Goal: Task Accomplishment & Management: Complete application form

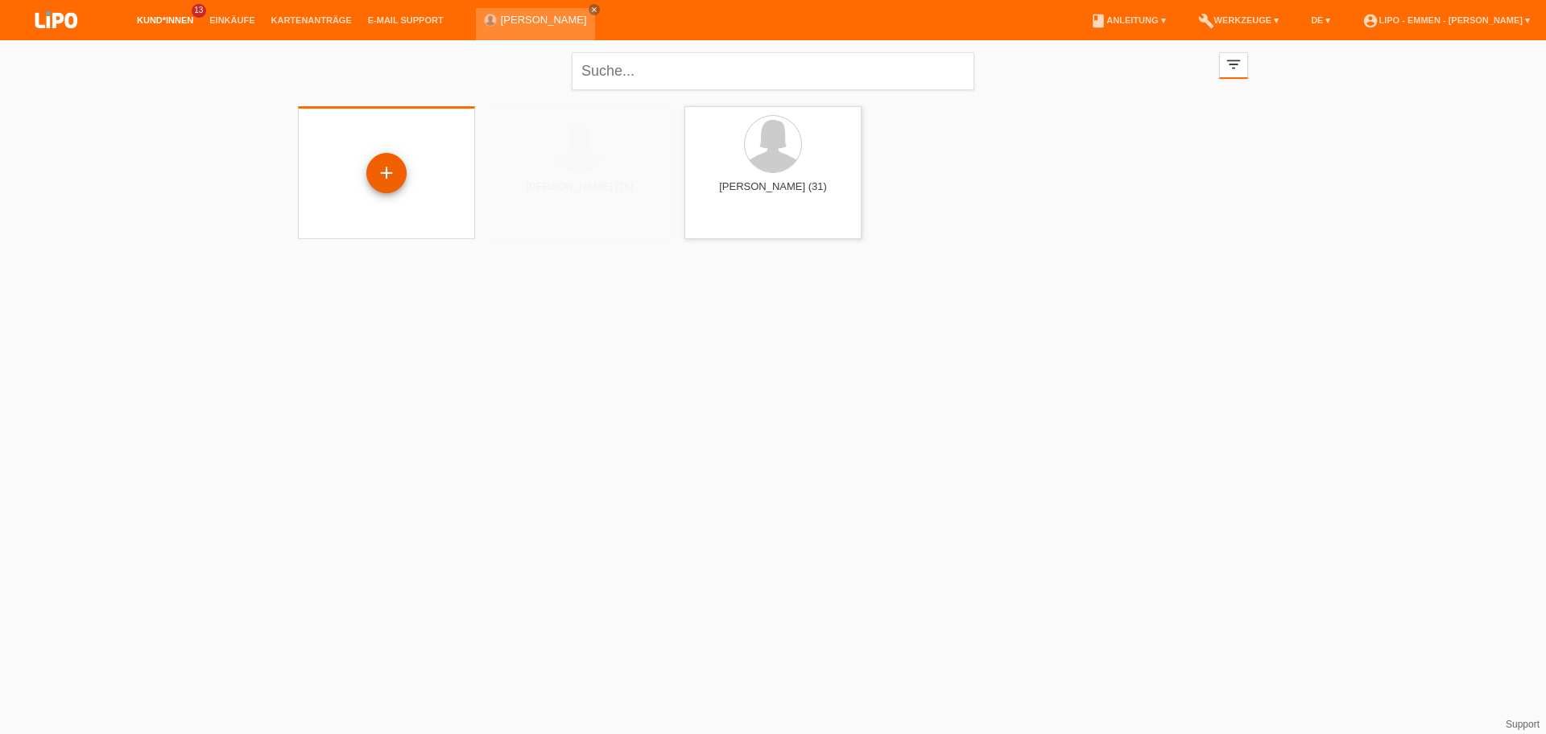
click at [373, 167] on div "+" at bounding box center [386, 172] width 39 height 27
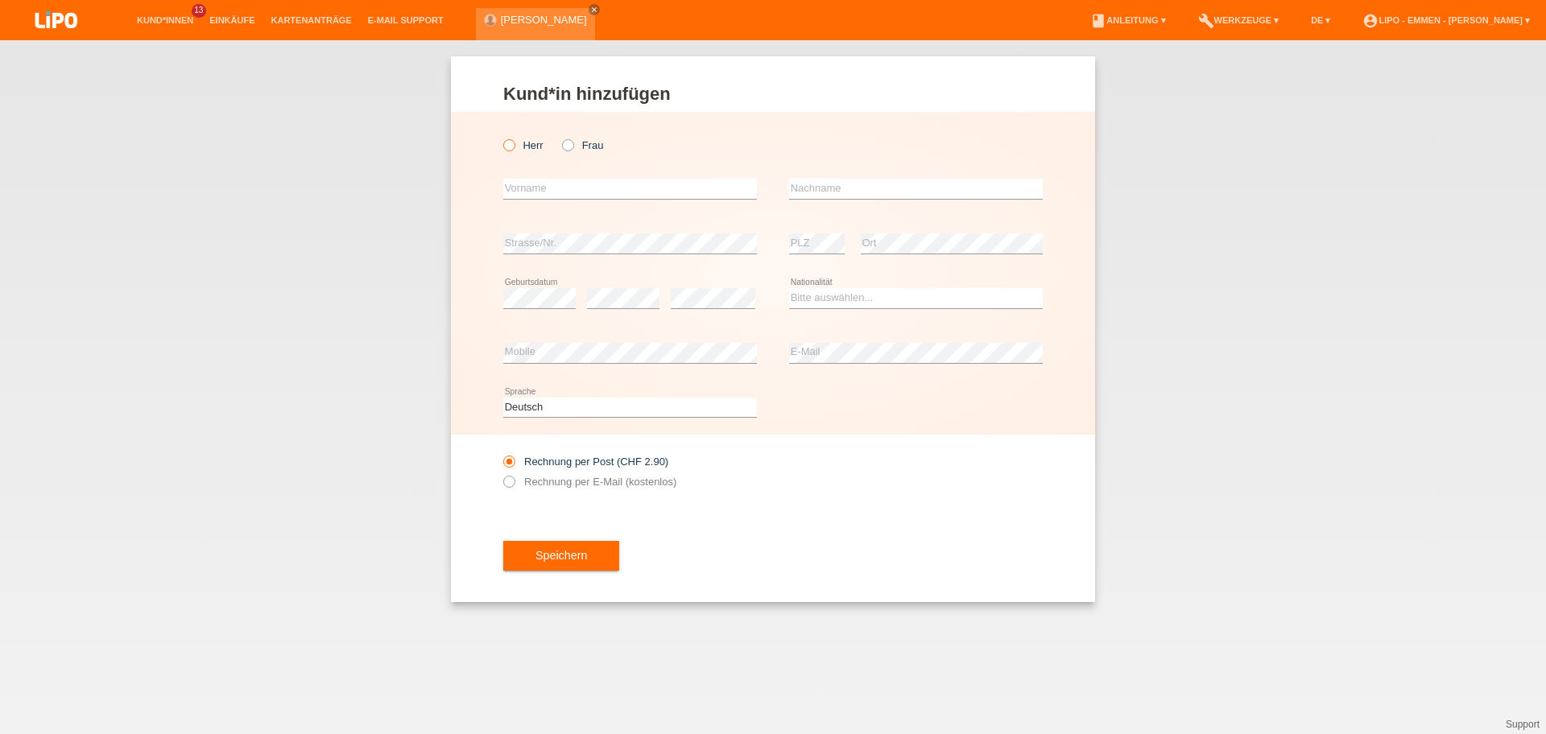
click at [501, 137] on icon at bounding box center [501, 137] width 0 height 0
click at [506, 146] on input "Herr" at bounding box center [508, 144] width 10 height 10
radio input "true"
click at [559, 190] on input "text" at bounding box center [630, 189] width 254 height 20
click at [517, 187] on input "RICARDO" at bounding box center [630, 189] width 254 height 20
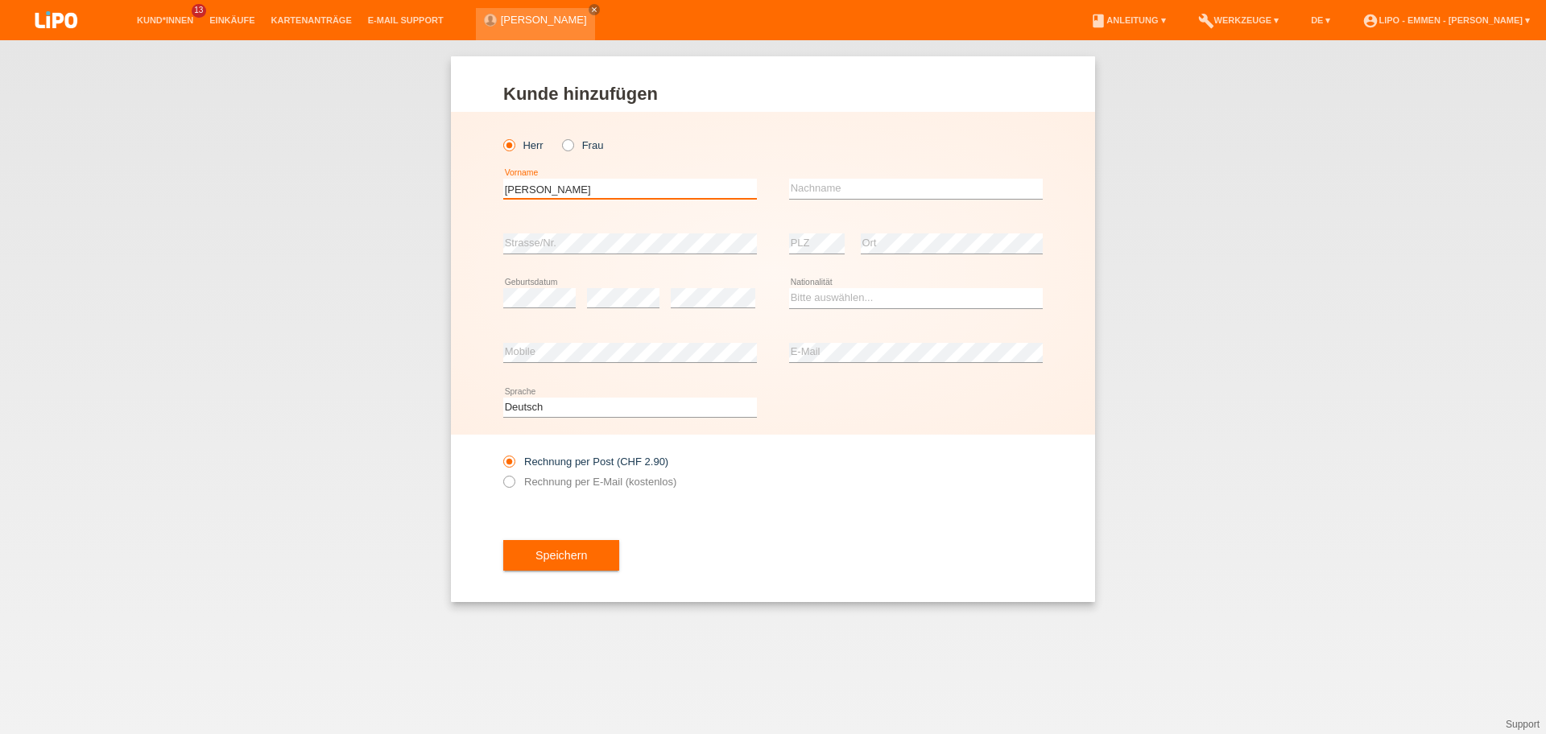
type input "RICCARDO"
click at [668, 227] on div "error Strasse/Nr." at bounding box center [630, 244] width 254 height 55
click at [805, 188] on input "text" at bounding box center [916, 189] width 254 height 20
type input "RENZI"
click at [598, 228] on div "error Strasse/Nr." at bounding box center [630, 244] width 254 height 55
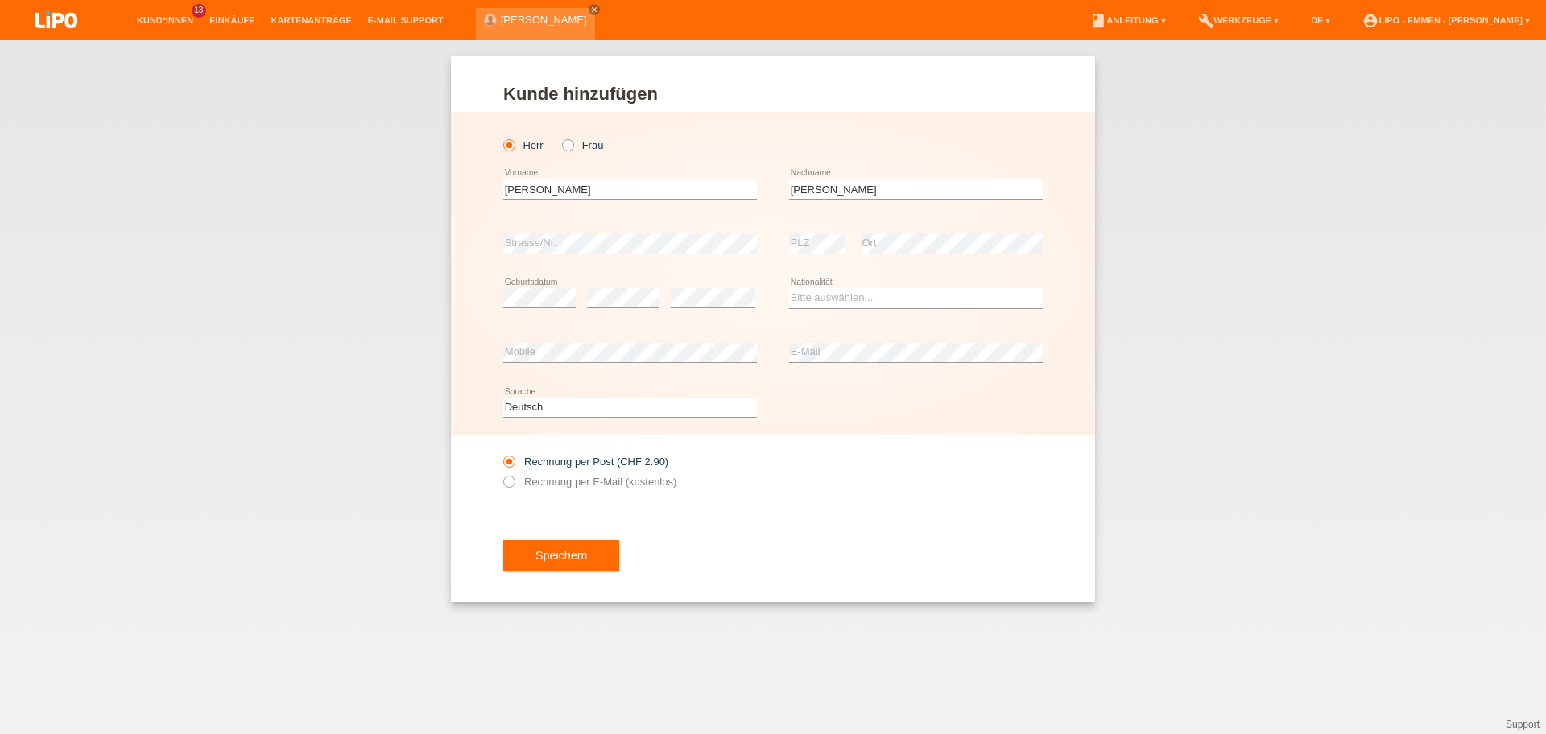
click at [825, 233] on div "error PLZ" at bounding box center [817, 244] width 56 height 55
click at [827, 304] on select "Bitte auswählen... Schweiz Deutschland Liechtenstein Österreich ------------ Af…" at bounding box center [916, 297] width 254 height 19
select select "IT"
click at [0, 0] on option "Italien" at bounding box center [0, 0] width 0 height 0
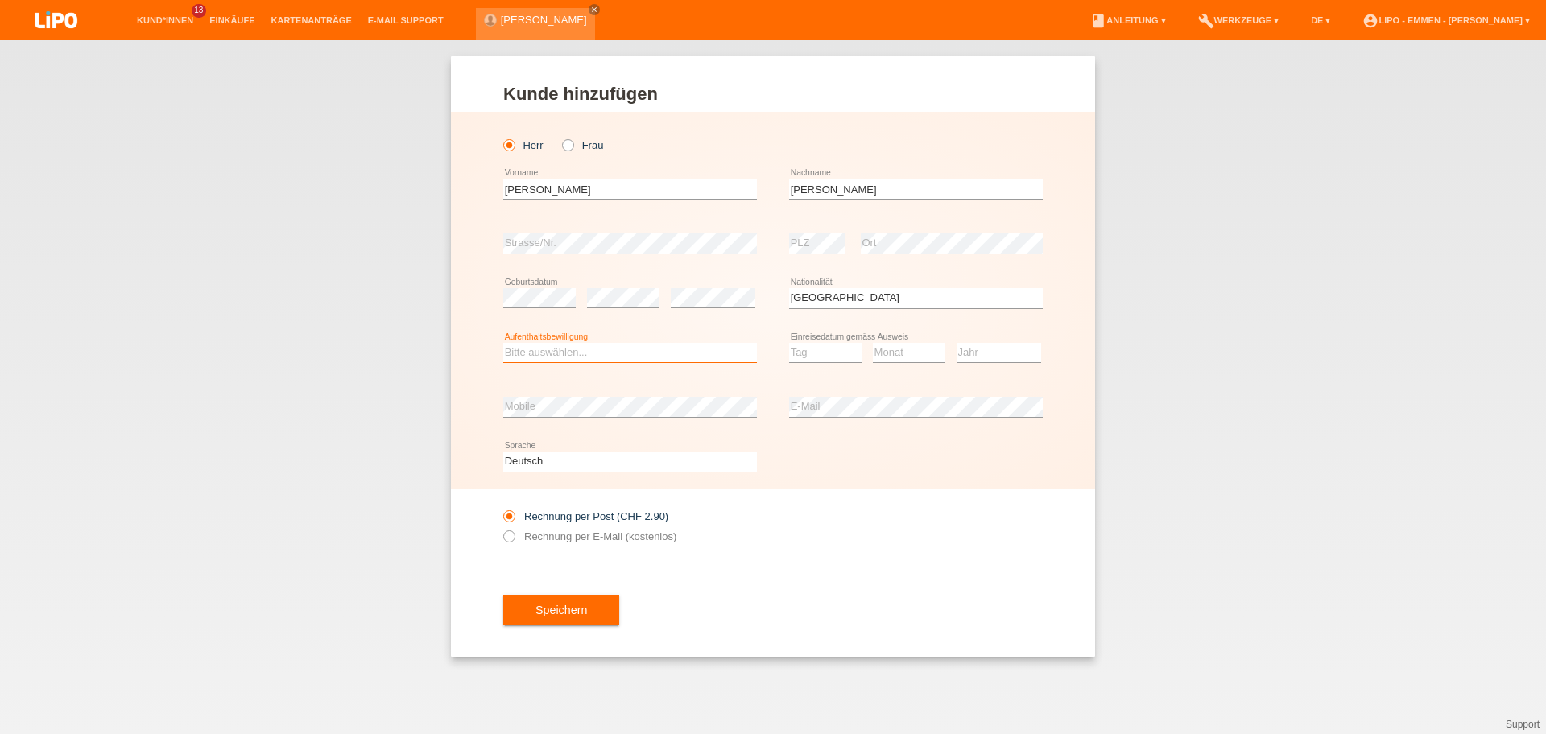
click at [653, 362] on select "Bitte auswählen... C B B - Flüchtlingsstatus Andere" at bounding box center [630, 352] width 254 height 19
select select "B"
click at [0, 0] on option "B" at bounding box center [0, 0] width 0 height 0
click at [837, 343] on select "Tag 01 02 03 04 05 06 07 08 09 10 11" at bounding box center [825, 352] width 72 height 19
click at [987, 344] on select "Jahr 2025 2024 2023 2022 2021 2020 2019 2018 2017 2016 2015 2014 2013 2012 2011…" at bounding box center [999, 352] width 85 height 19
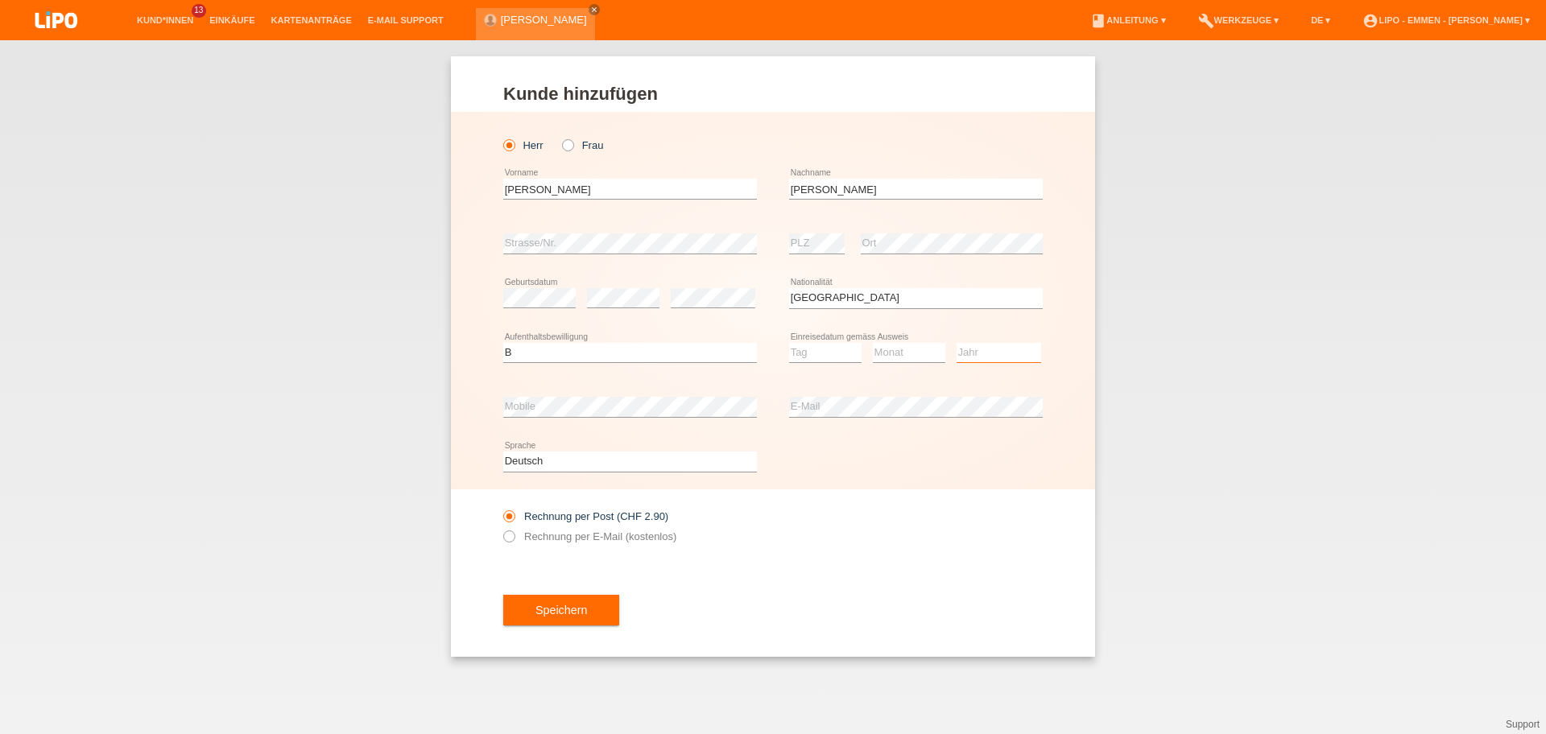
click at [965, 347] on select "Jahr 2025 2024 2023 2022 2021 2020 2019 2018 2017 2016 2015 2014 2013 2012 2011…" at bounding box center [999, 352] width 85 height 19
click at [919, 355] on select "Monat 01 02 03 04 05 06 07 08 09 10 11" at bounding box center [909, 352] width 72 height 19
select select "11"
click at [0, 0] on option "11" at bounding box center [0, 0] width 0 height 0
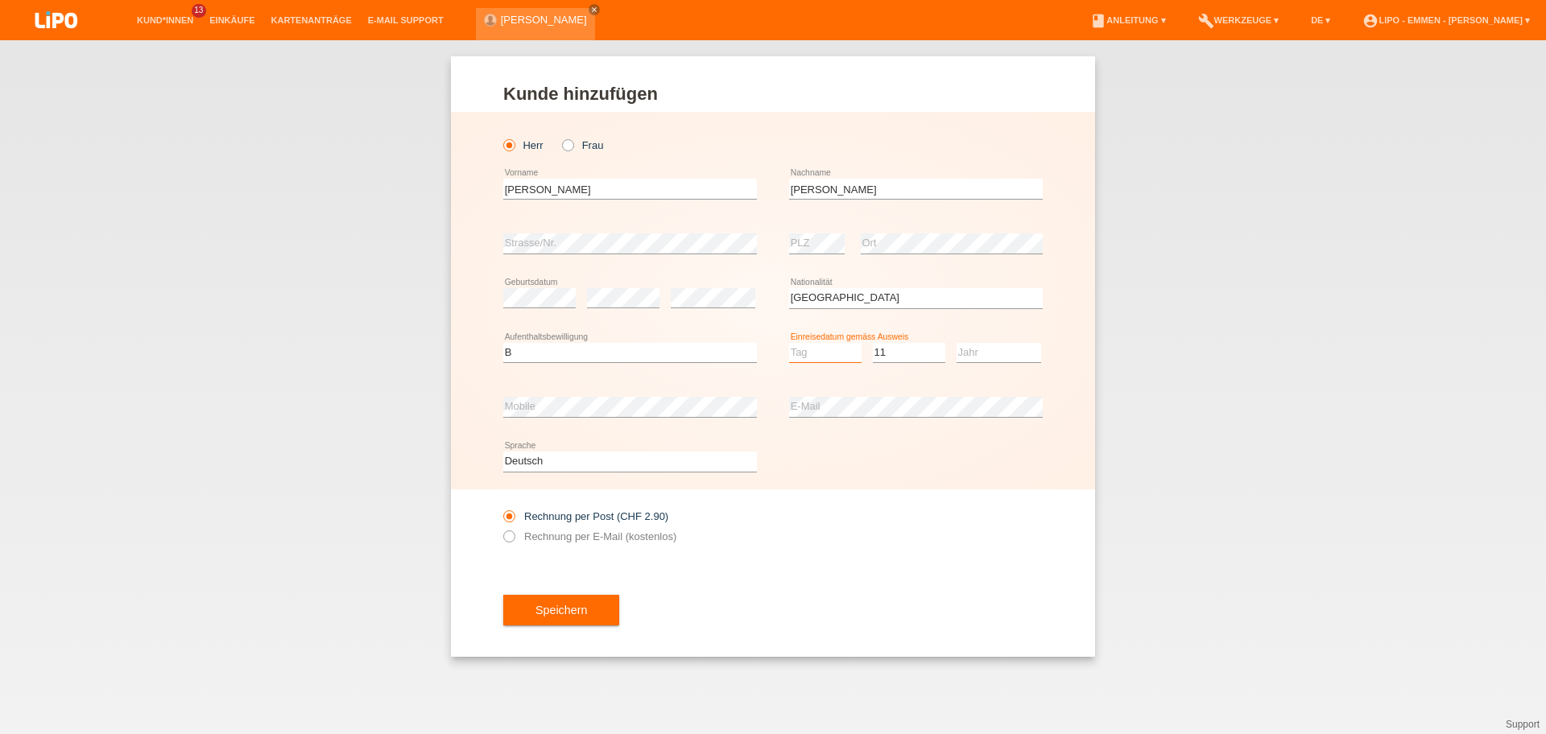
click at [825, 357] on select "Tag 01 02 03 04 05 06 07 08 09 10 11" at bounding box center [825, 352] width 72 height 19
click at [0, 0] on option "01" at bounding box center [0, 0] width 0 height 0
click at [1037, 355] on select "Jahr 2025 2024 2023 2022 2021 2020 2019 2018 2017 2016 2015 2014 2013 2012 2011…" at bounding box center [999, 352] width 85 height 19
click at [812, 347] on select "Tag 01 02 03 04 05 06 07 08 09 10 11" at bounding box center [825, 352] width 72 height 19
click at [806, 361] on select "Tag 01 02 03 04 05 06 07 08 09 10 11" at bounding box center [825, 352] width 72 height 19
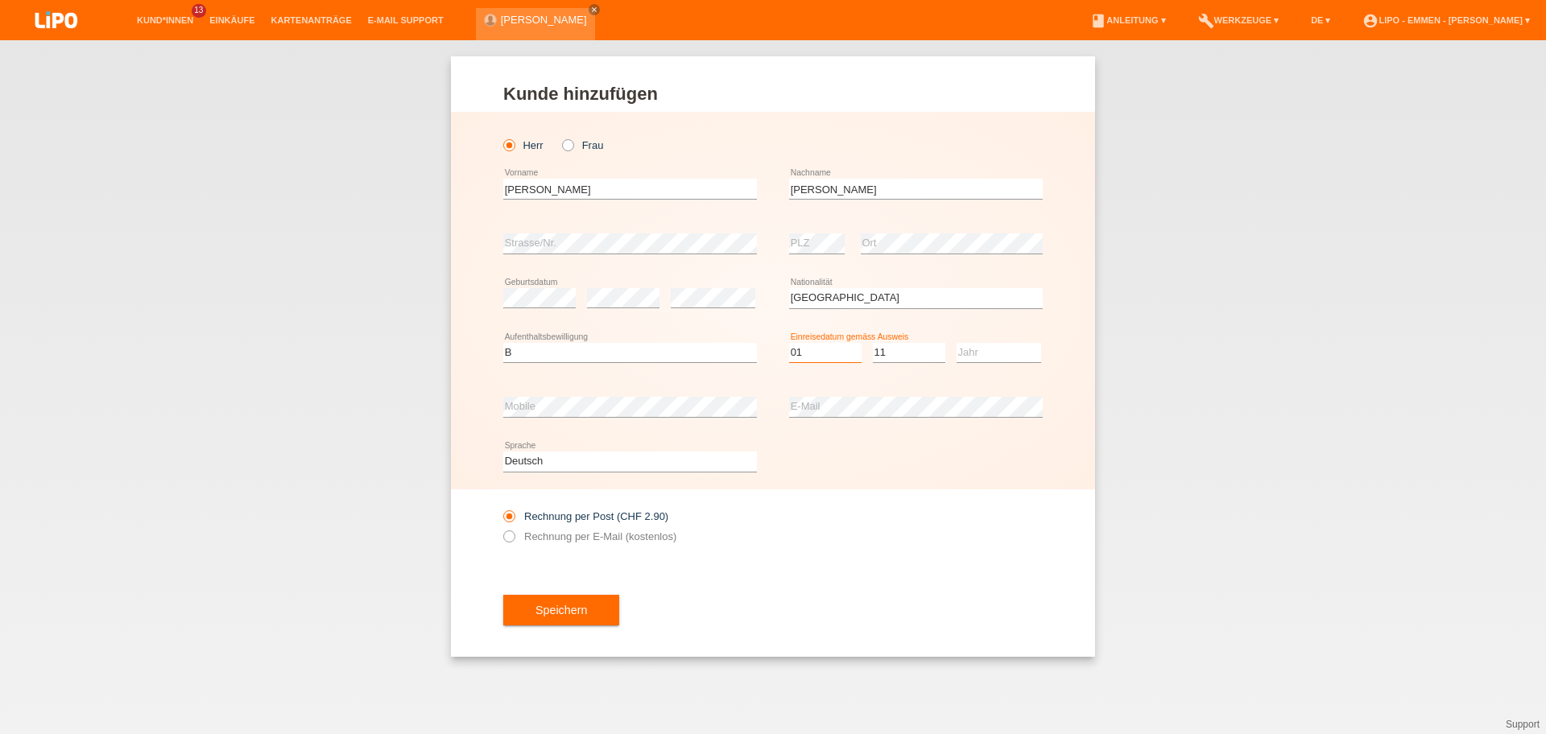
select select "15"
click at [0, 0] on option "15" at bounding box center [0, 0] width 0 height 0
click at [985, 353] on select "Jahr 2025 2024 2023 2022 2021 2020 2019 2018 2017 2016 2015 2014 2013 2012 2011…" at bounding box center [999, 352] width 85 height 19
select select "2022"
click at [0, 0] on option "2022" at bounding box center [0, 0] width 0 height 0
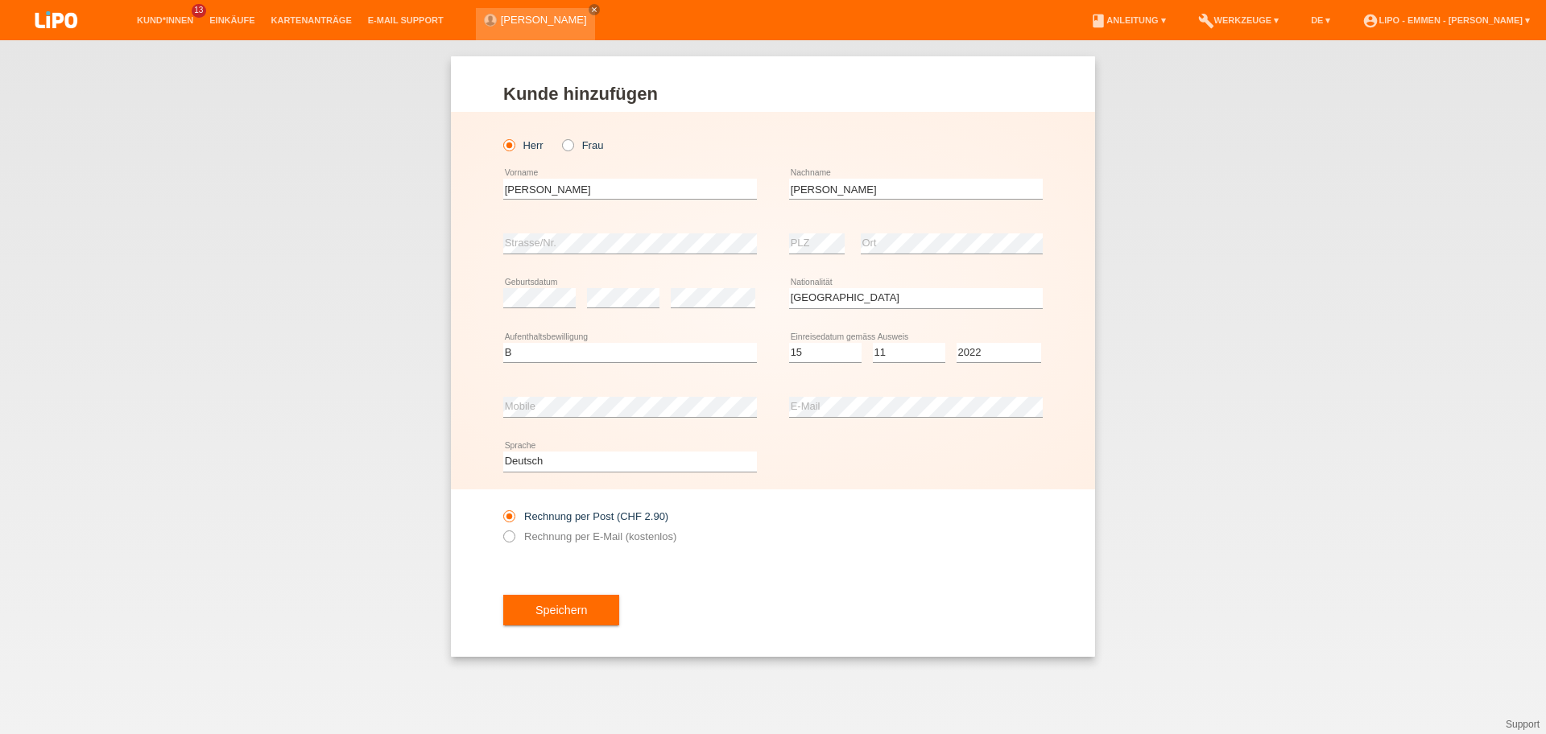
click at [907, 391] on div "error E-Mail" at bounding box center [916, 407] width 254 height 55
click at [904, 394] on div "error E-Mail" at bounding box center [916, 407] width 254 height 55
click at [599, 536] on label "Rechnung per E-Mail (kostenlos)" at bounding box center [589, 537] width 173 height 12
click at [514, 536] on input "Rechnung per E-Mail (kostenlos)" at bounding box center [508, 541] width 10 height 20
radio input "true"
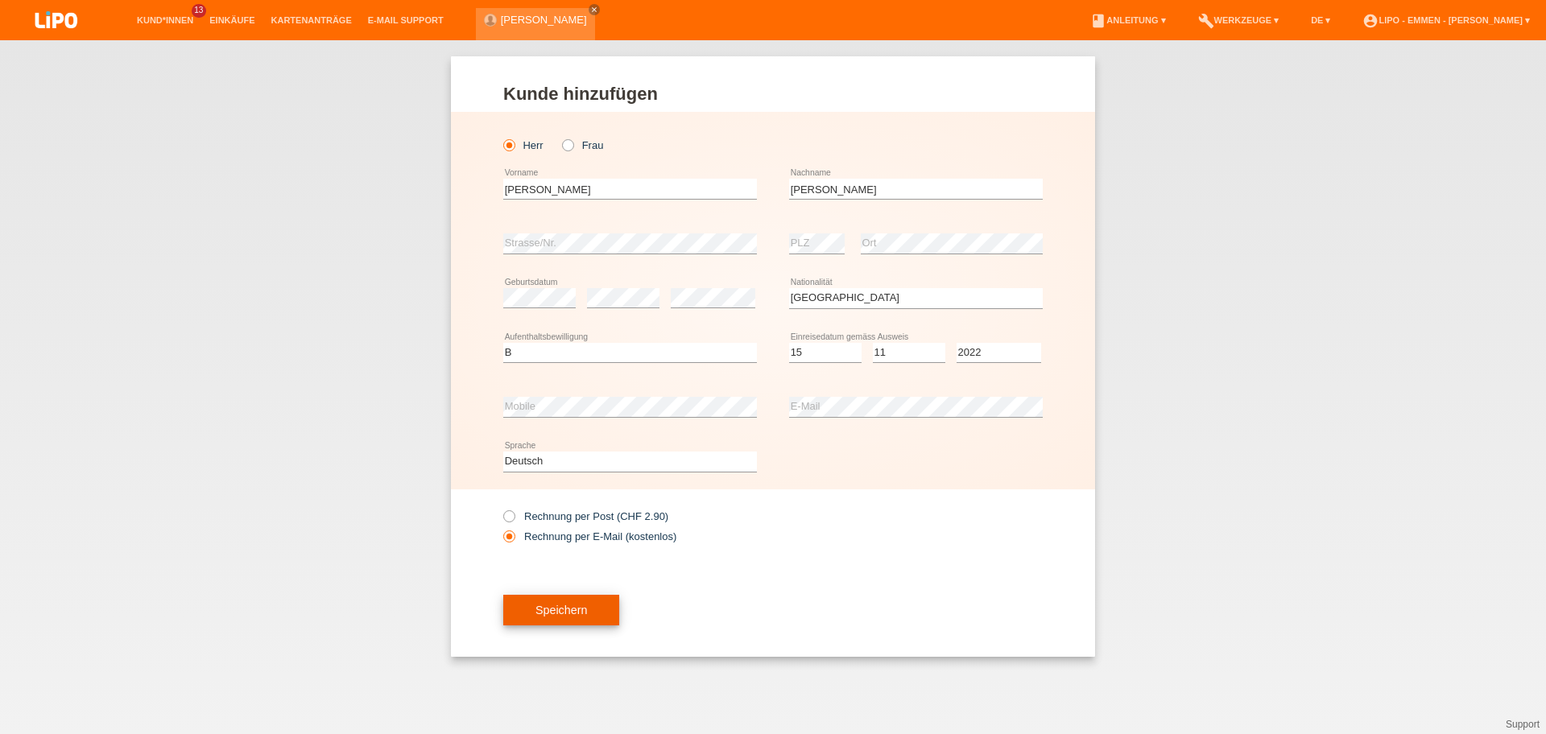
click at [568, 608] on button "Speichern" at bounding box center [561, 610] width 116 height 31
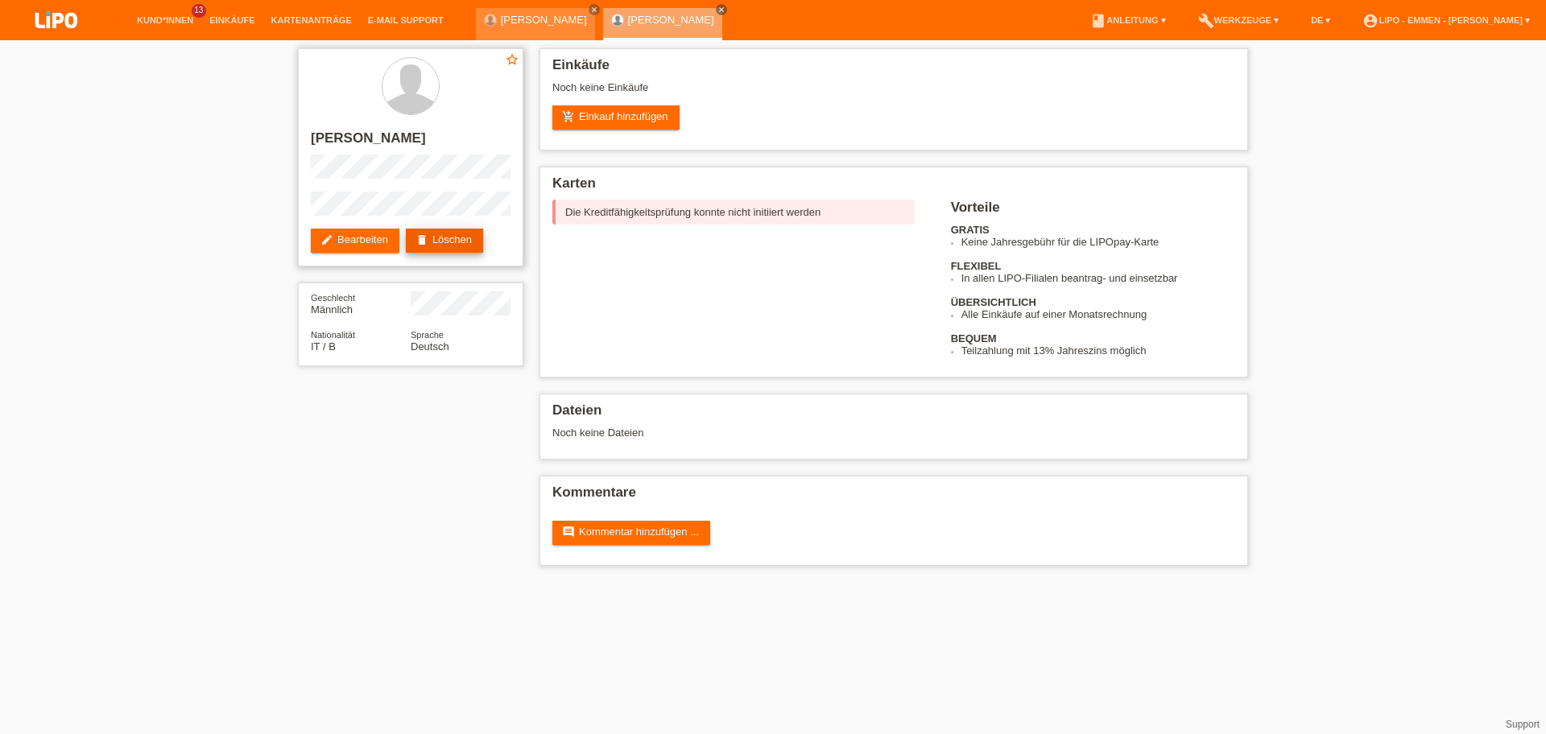
click at [465, 239] on link "delete Löschen" at bounding box center [444, 241] width 77 height 24
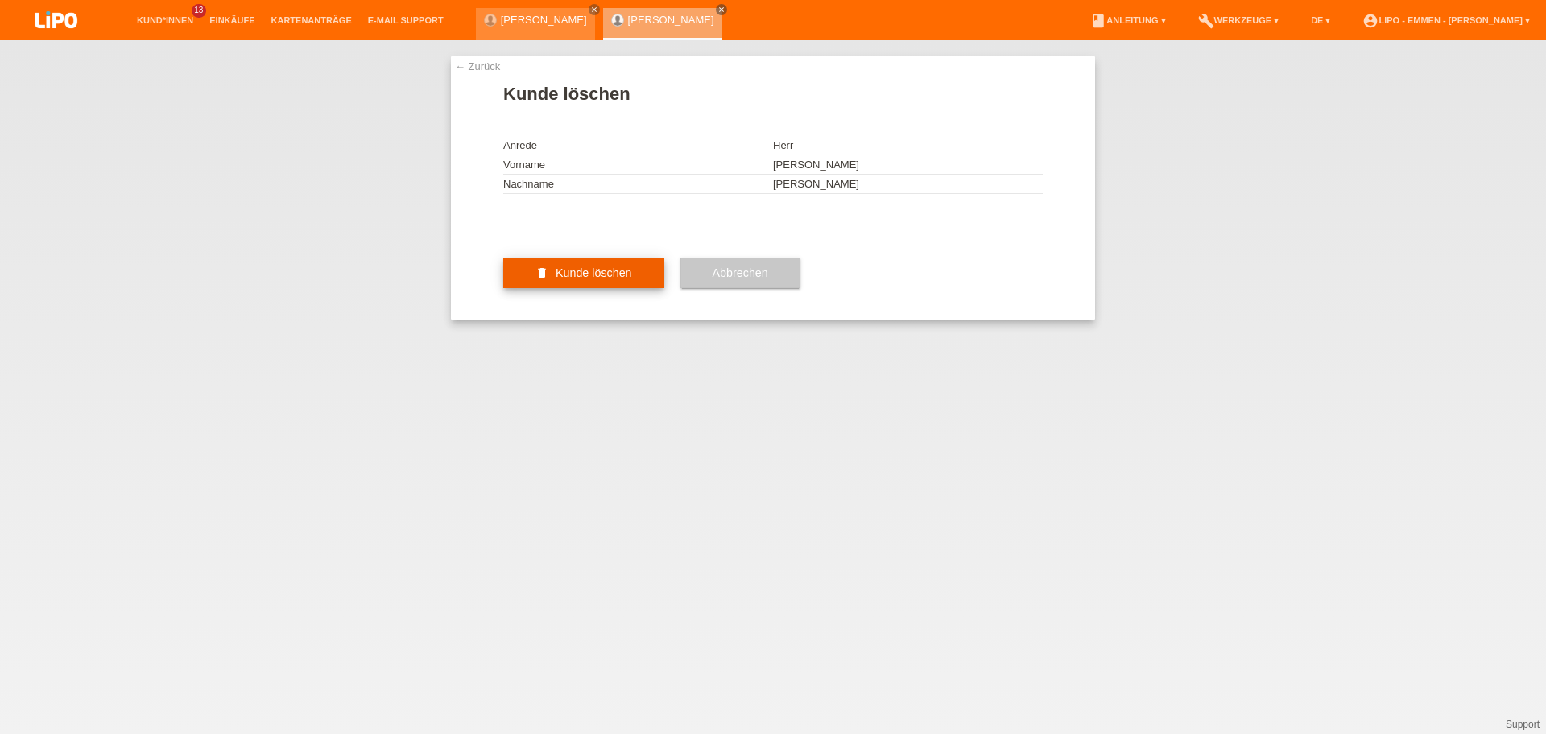
click at [567, 288] on button "delete Kunde löschen" at bounding box center [583, 273] width 161 height 31
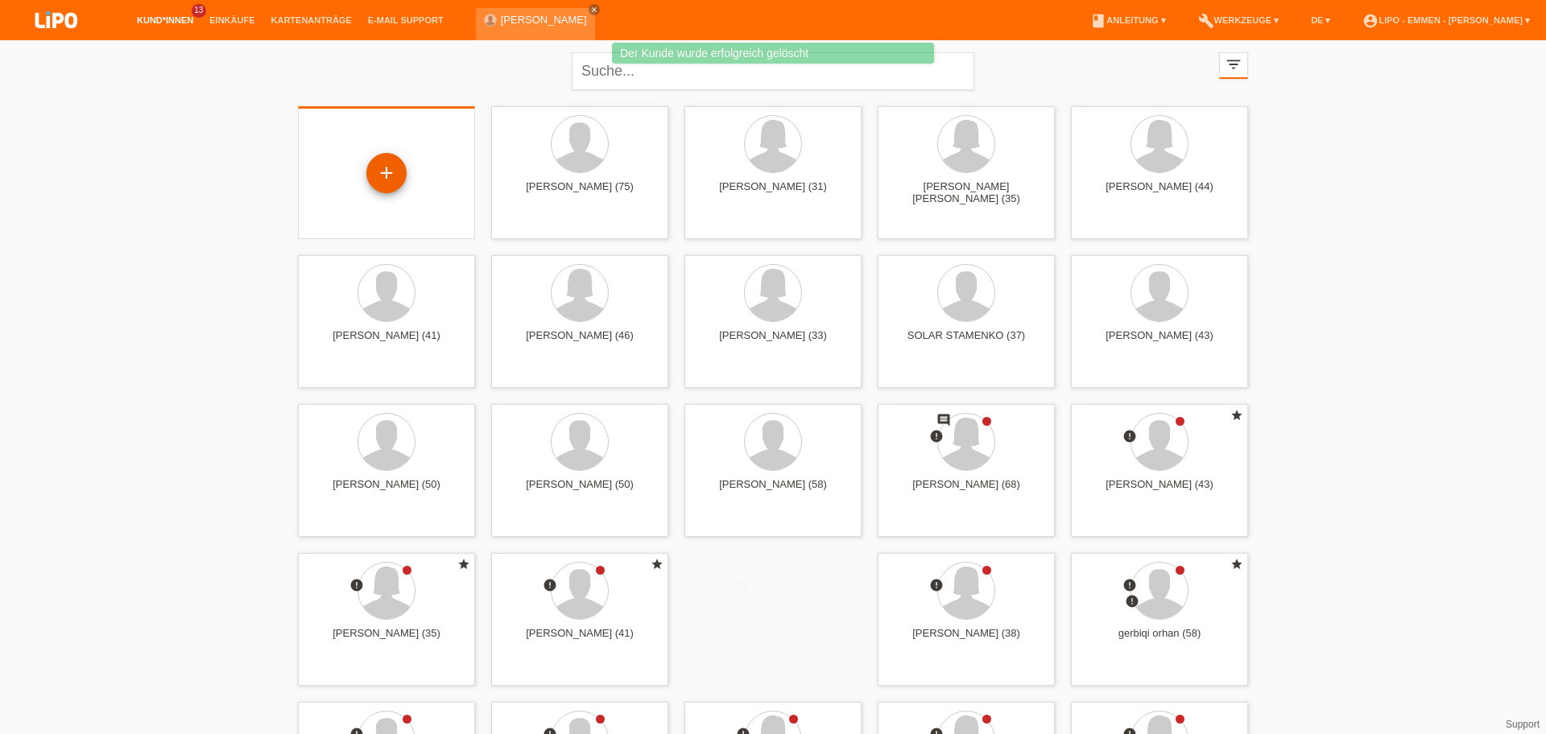
click at [387, 168] on div "+" at bounding box center [386, 172] width 39 height 27
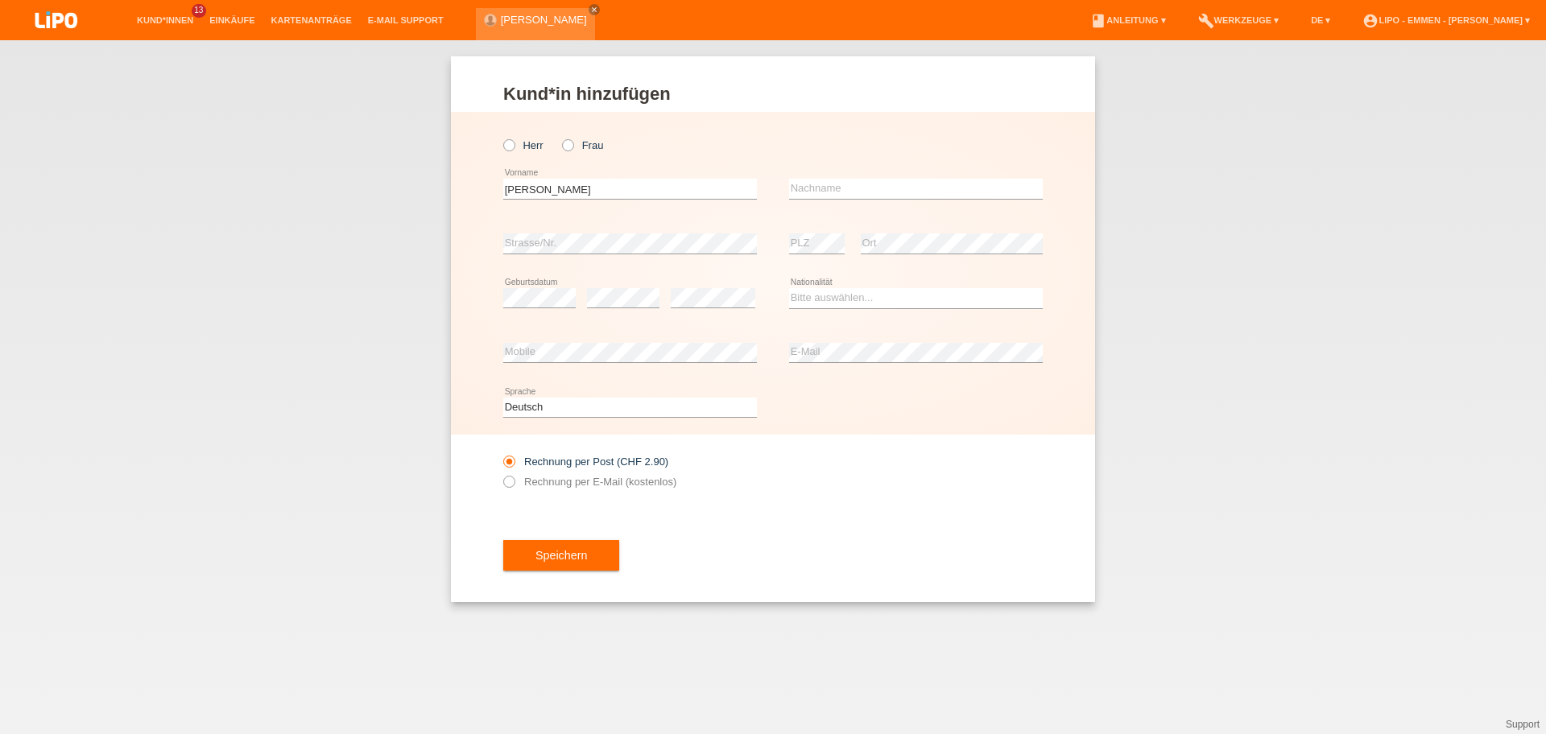
type input "riccardo"
click at [826, 180] on input "text" at bounding box center [916, 189] width 254 height 20
type input "renzi"
click at [821, 302] on select "Bitte auswählen... Schweiz Deutschland Liechtenstein Österreich ------------ Af…" at bounding box center [916, 297] width 254 height 19
select select "IT"
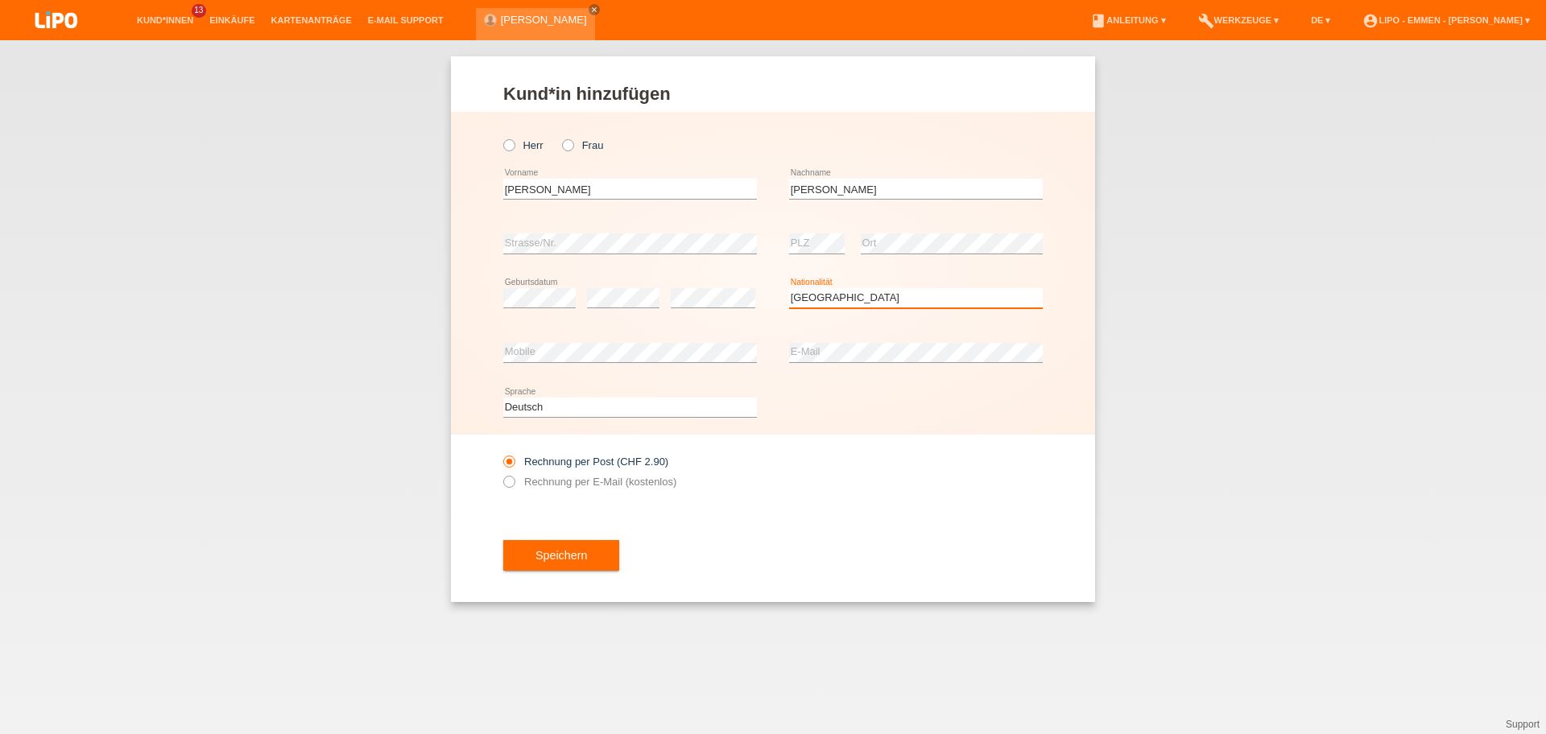
click at [0, 0] on option "Italien" at bounding box center [0, 0] width 0 height 0
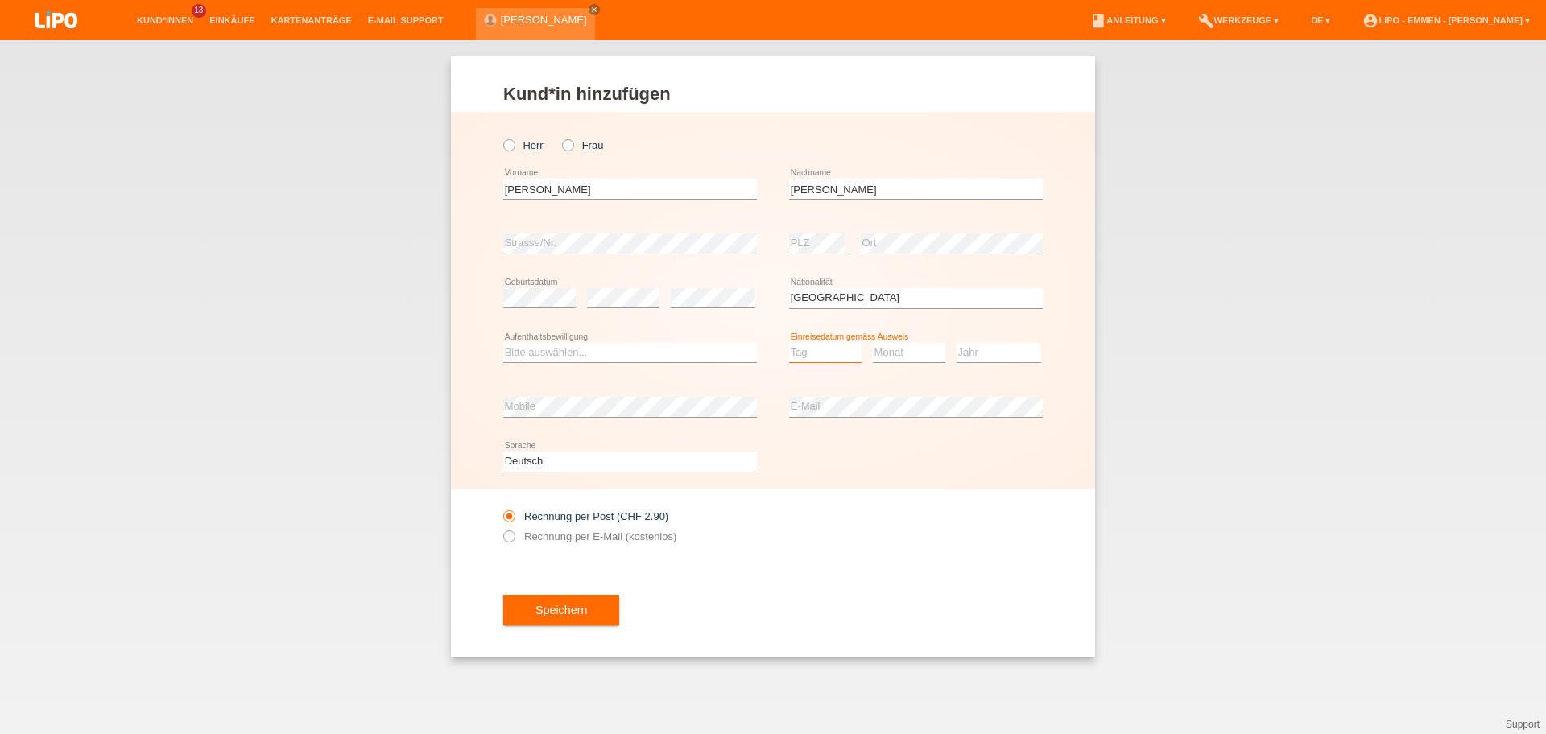
click at [811, 349] on select "Tag 01 02 03 04 05 06 07 08 09 10 11" at bounding box center [825, 352] width 72 height 19
select select "15"
click at [0, 0] on option "15" at bounding box center [0, 0] width 0 height 0
click at [904, 353] on select "Monat 01 02 03 04 05 06 07 08 09 10 11" at bounding box center [909, 352] width 72 height 19
select select "11"
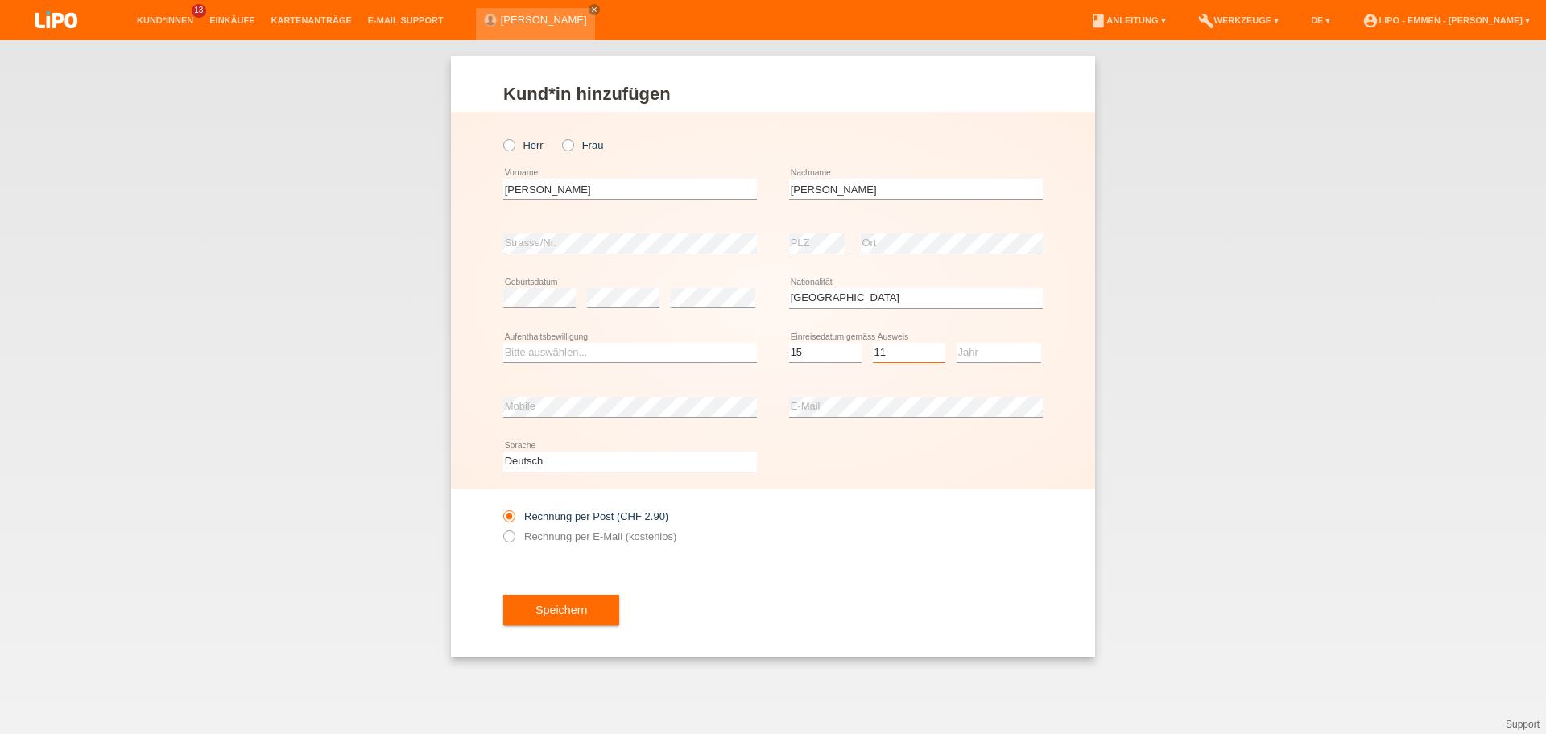
click at [0, 0] on option "11" at bounding box center [0, 0] width 0 height 0
click at [977, 357] on select "Jahr 2025 2024 2023 2022 2021 2020 2019 2018 2017 2016 2015 2014 2013 2012 2011…" at bounding box center [999, 352] width 85 height 19
select select "2022"
click at [0, 0] on option "2022" at bounding box center [0, 0] width 0 height 0
click at [534, 350] on select "Bitte auswählen... C B B - Flüchtlingsstatus Andere" at bounding box center [630, 352] width 254 height 19
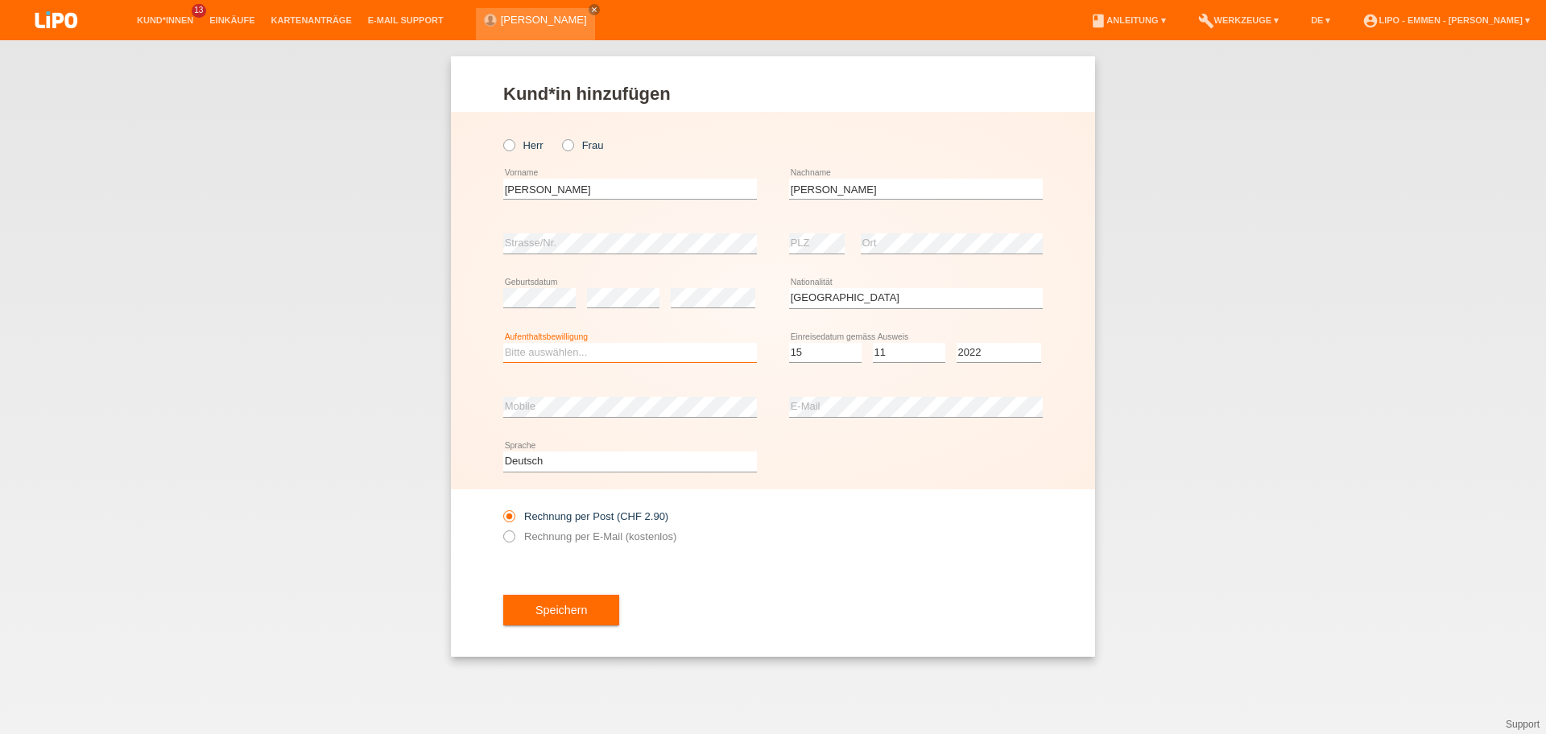
select select "B"
click at [0, 0] on option "B" at bounding box center [0, 0] width 0 height 0
click at [501, 528] on icon at bounding box center [501, 528] width 0 height 0
click at [505, 533] on input "Rechnung per E-Mail (kostenlos)" at bounding box center [508, 541] width 10 height 20
radio input "true"
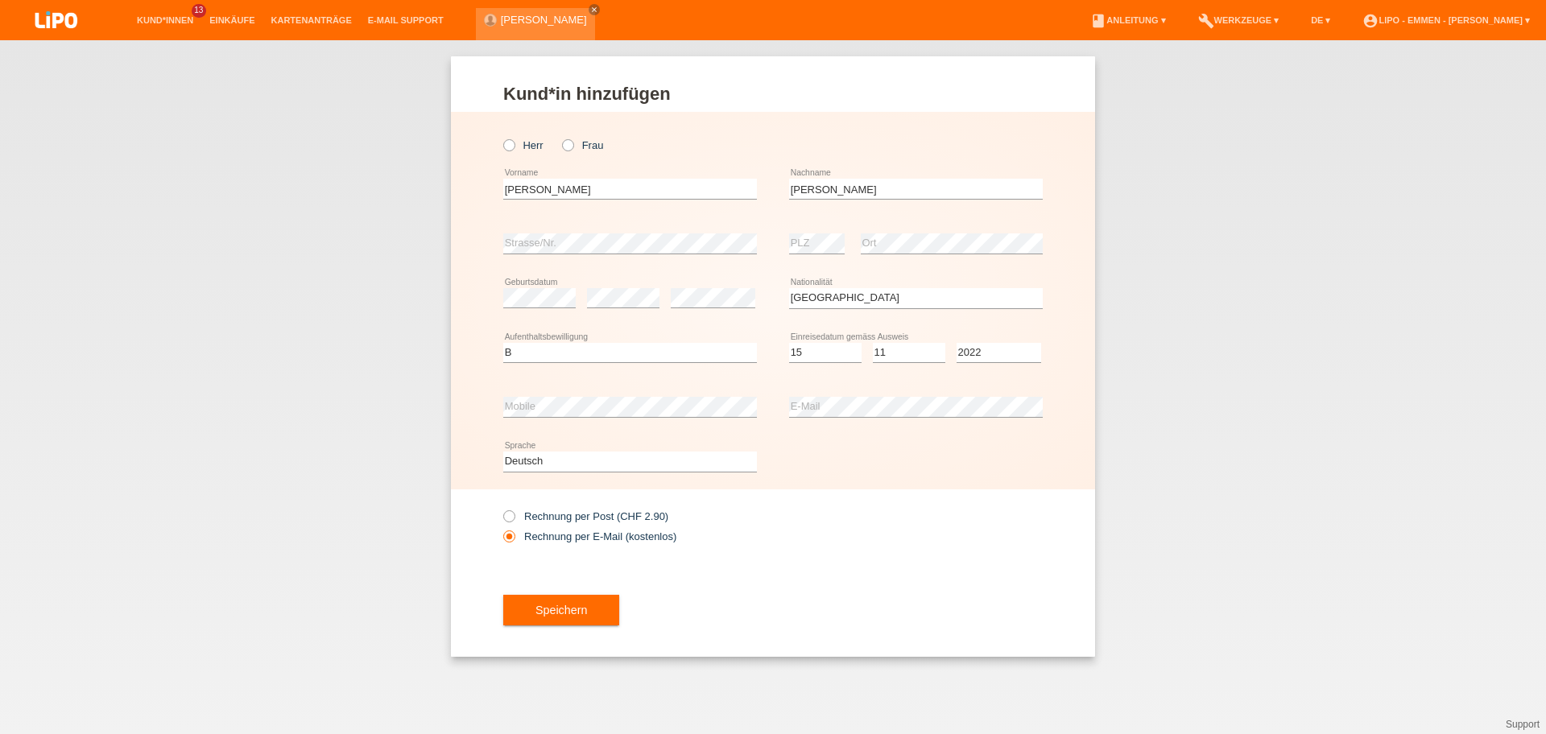
click at [508, 138] on div "Herr Frau" at bounding box center [630, 145] width 254 height 33
click at [511, 154] on div "Herr Frau" at bounding box center [630, 145] width 254 height 33
click at [501, 137] on icon at bounding box center [501, 137] width 0 height 0
click at [508, 143] on input "Herr" at bounding box center [508, 144] width 10 height 10
radio input "true"
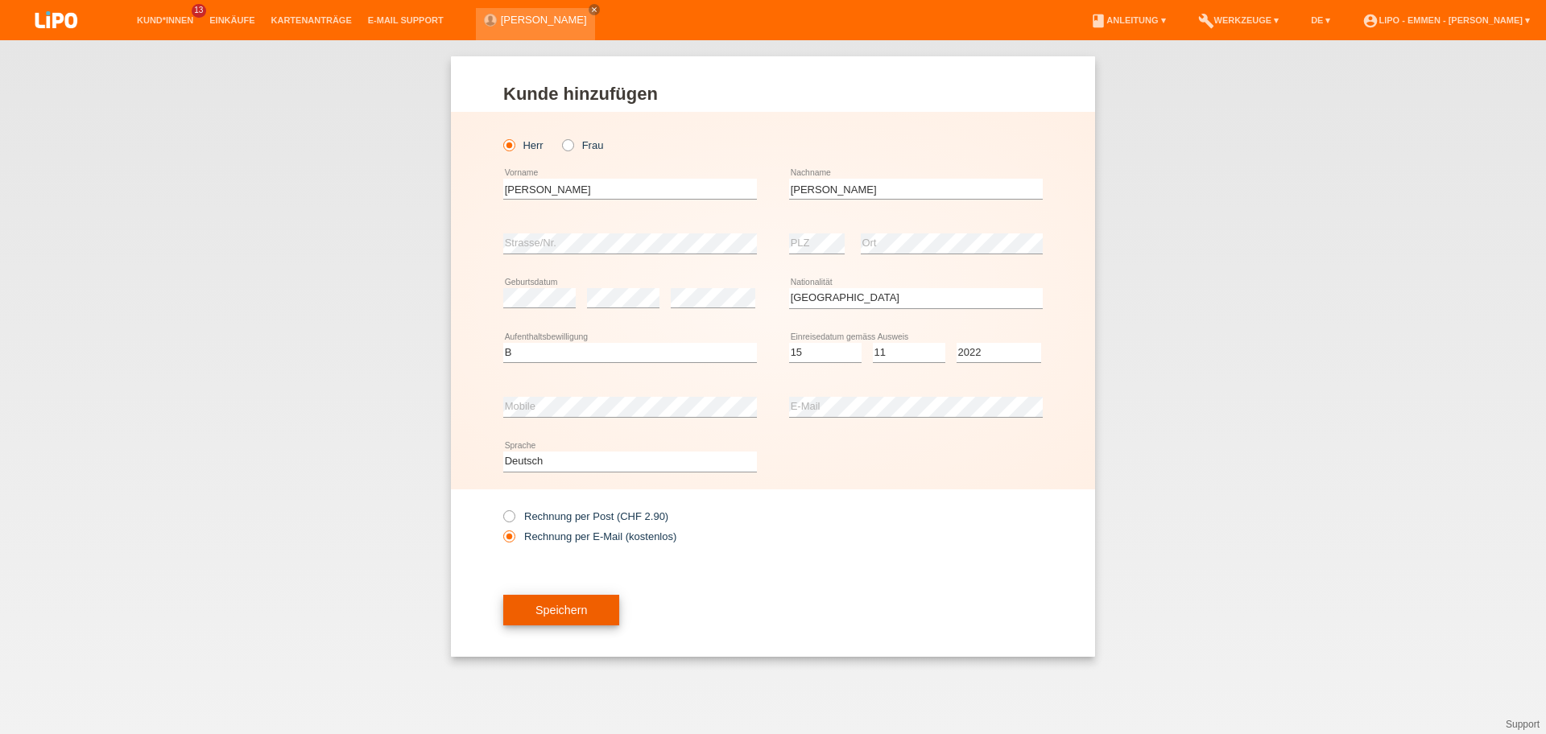
click at [577, 621] on button "Speichern" at bounding box center [561, 610] width 116 height 31
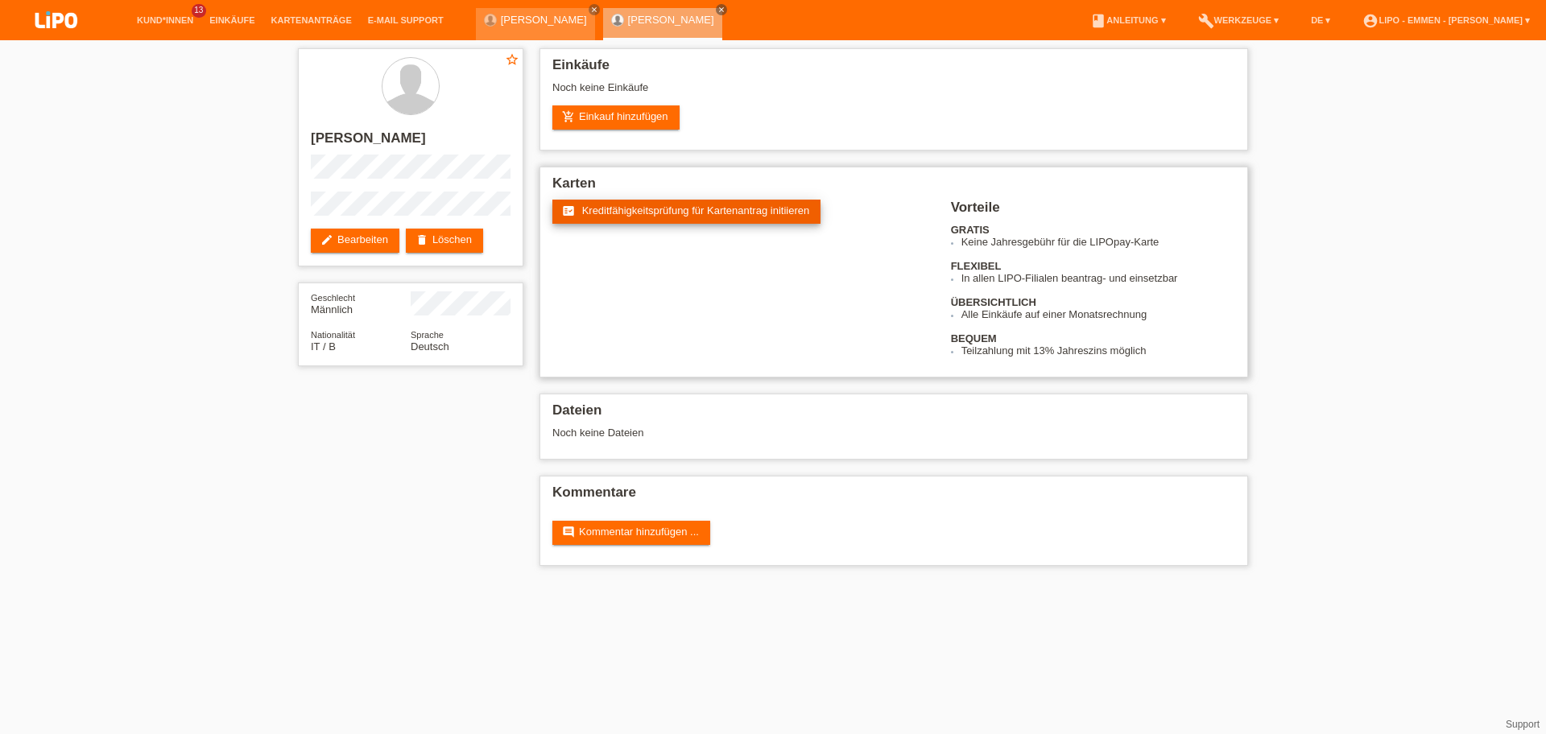
click at [672, 222] on link "fact_check Kreditfähigkeitsprüfung für Kartenantrag initiieren" at bounding box center [686, 212] width 268 height 24
click at [179, 21] on link "Kund*innen" at bounding box center [165, 20] width 72 height 10
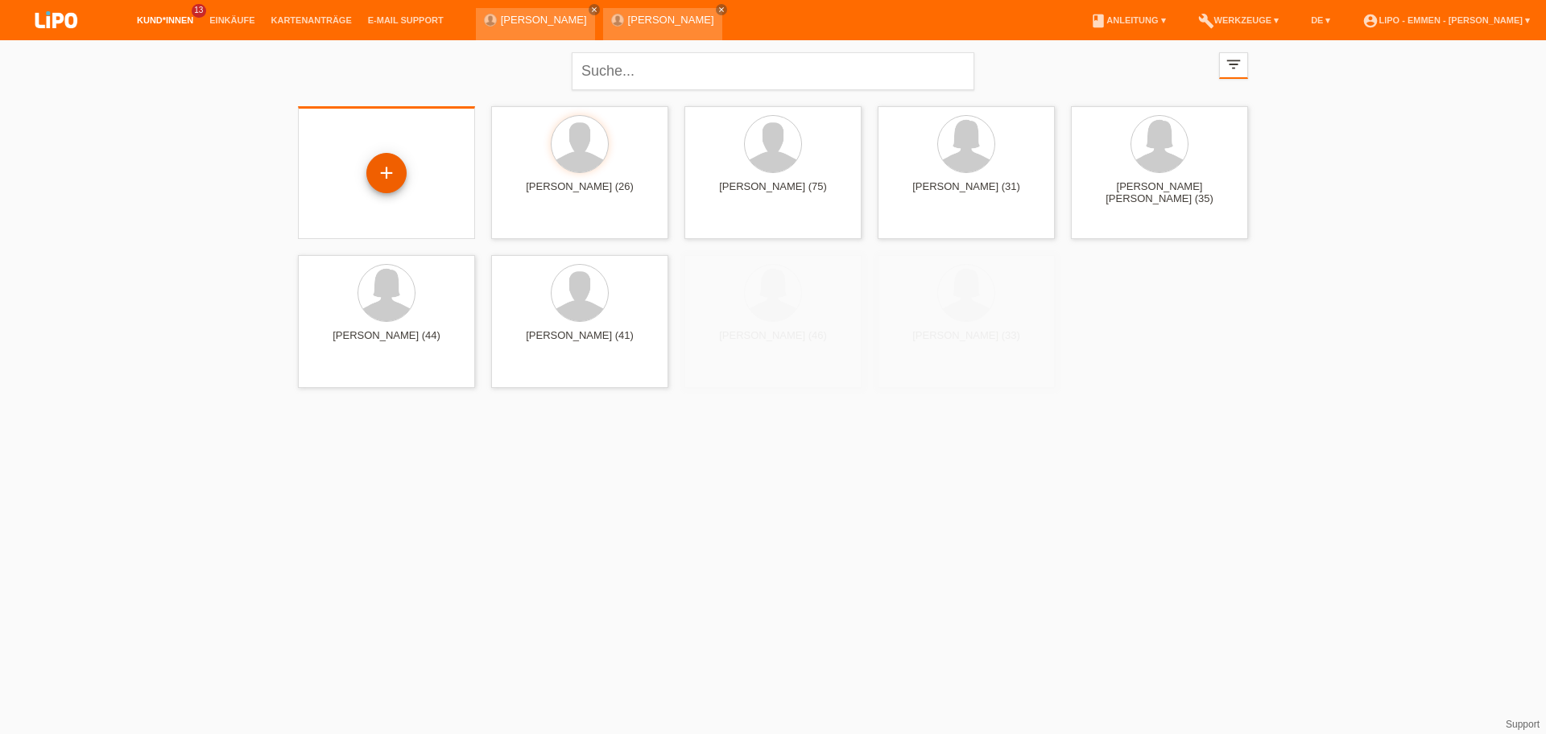
click at [379, 167] on div "+" at bounding box center [386, 172] width 39 height 27
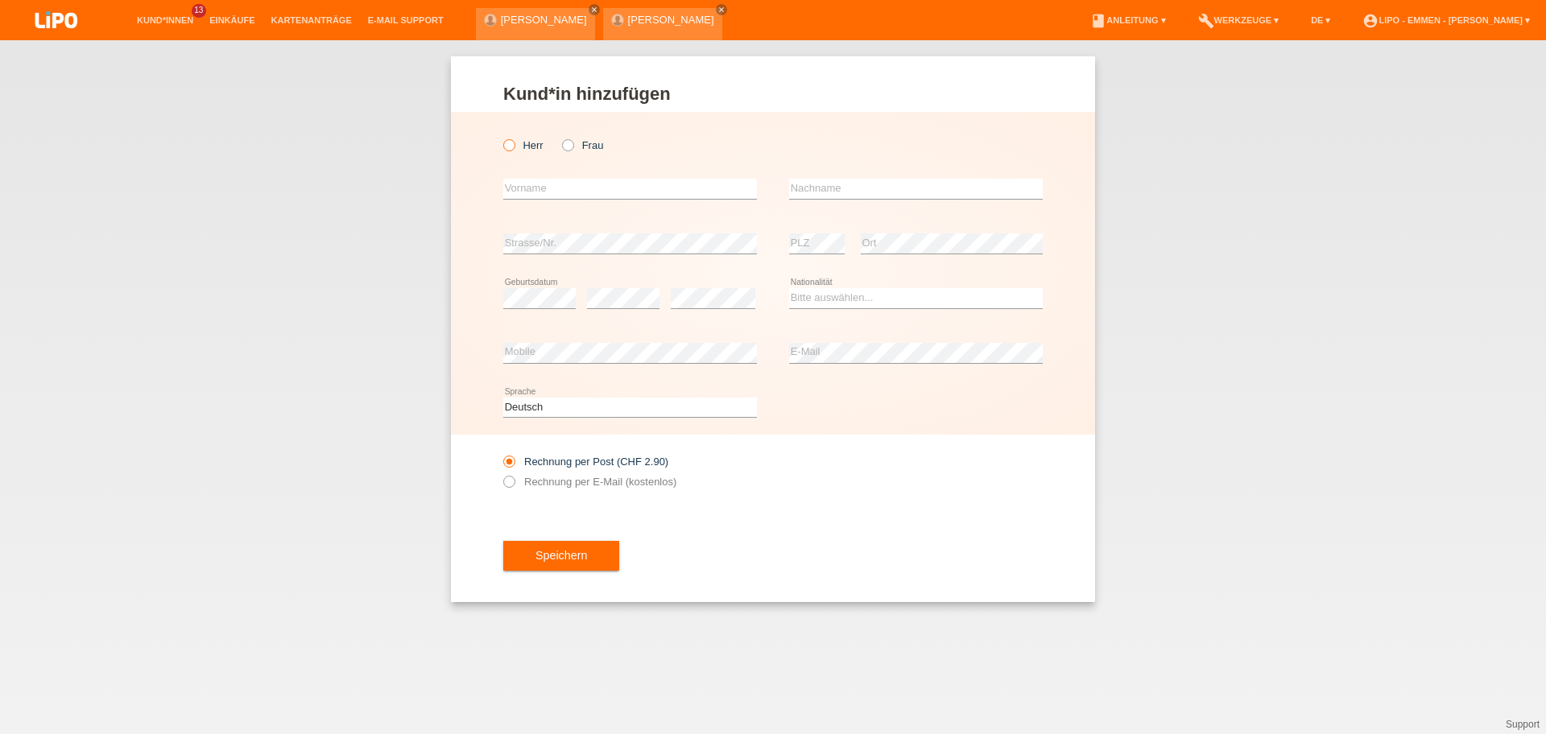
click at [501, 137] on icon at bounding box center [501, 137] width 0 height 0
click at [508, 148] on input "Herr" at bounding box center [508, 144] width 10 height 10
radio input "true"
click at [535, 194] on input "text" at bounding box center [630, 189] width 254 height 20
type input "[PERSON_NAME]"
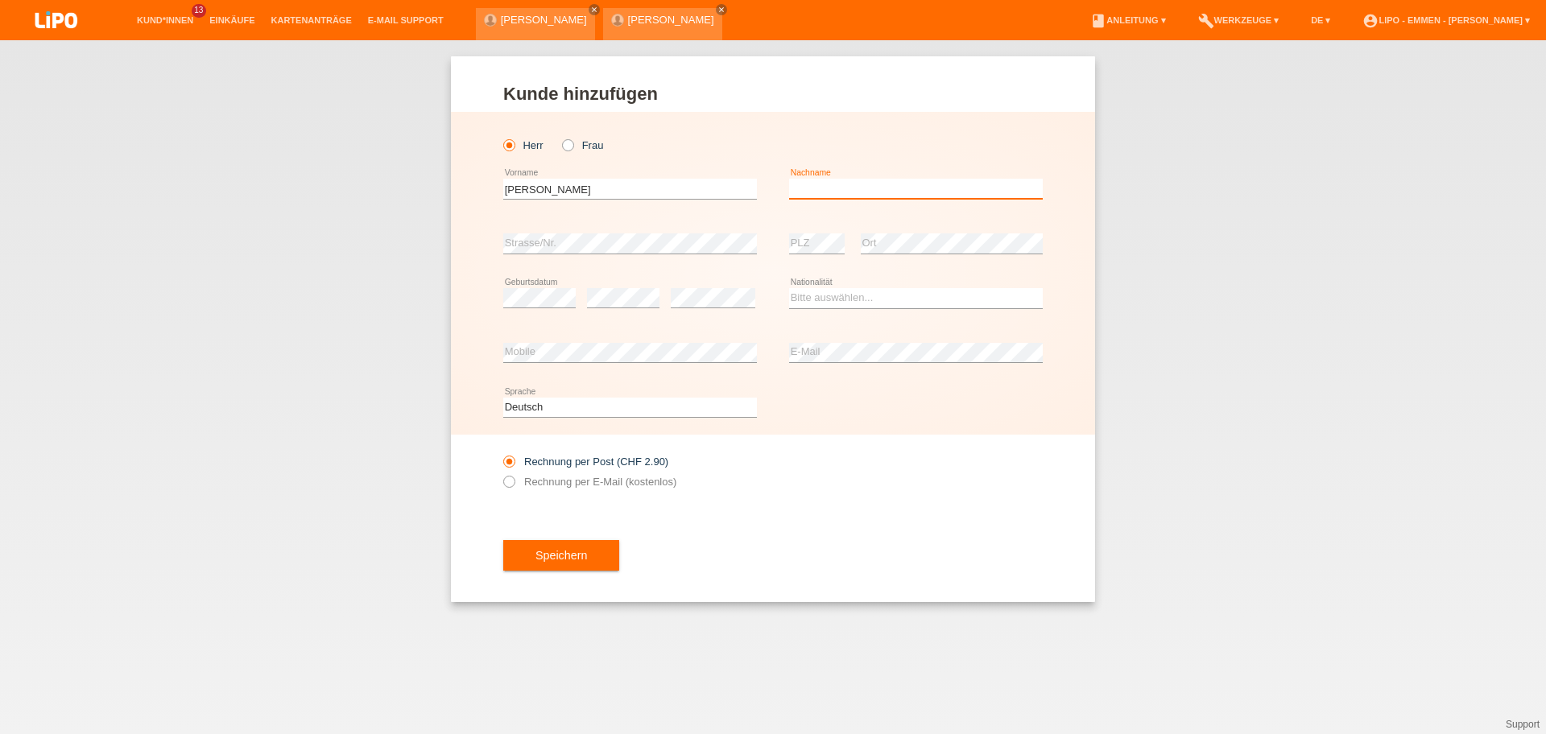
click at [851, 184] on input "text" at bounding box center [916, 189] width 254 height 20
type input "[PERSON_NAME]"
click at [821, 290] on select "Bitte auswählen... Schweiz Deutschland Liechtenstein Österreich ------------ Af…" at bounding box center [916, 297] width 254 height 19
select select "CH"
click at [0, 0] on option "Schweiz" at bounding box center [0, 0] width 0 height 0
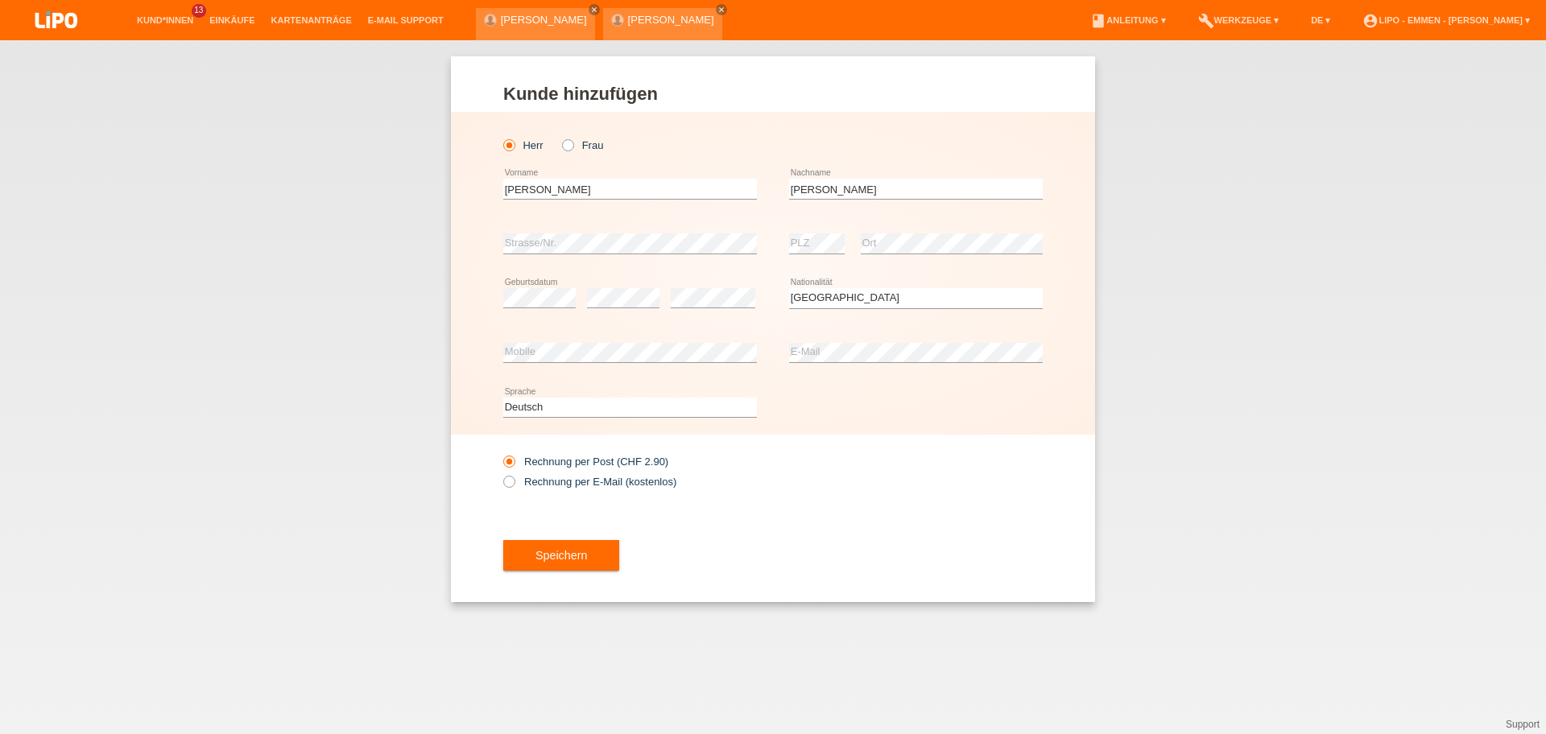
click at [560, 469] on div "Rechnung per Post (CHF 2.90) Rechnung per E-Mail (kostenlos)" at bounding box center [630, 472] width 254 height 40
click at [562, 478] on label "Rechnung per E-Mail (kostenlos)" at bounding box center [589, 482] width 173 height 12
click at [514, 478] on input "Rechnung per E-Mail (kostenlos)" at bounding box center [508, 486] width 10 height 20
radio input "true"
click at [593, 554] on button "Speichern" at bounding box center [561, 555] width 116 height 31
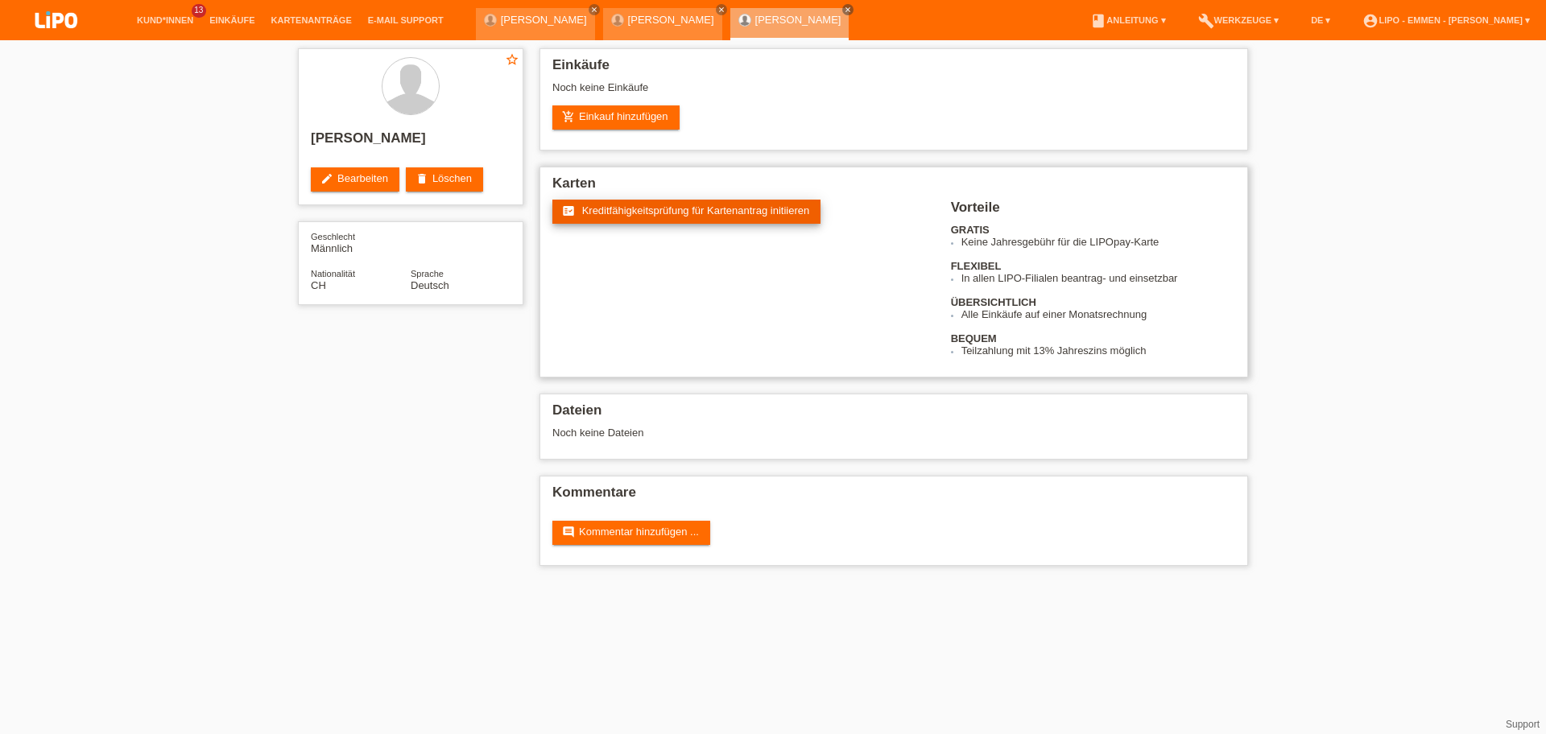
click at [668, 209] on span "Kreditfähigkeitsprüfung für Kartenantrag initiieren" at bounding box center [696, 211] width 228 height 12
